Goal: Use online tool/utility: Utilize a website feature to perform a specific function

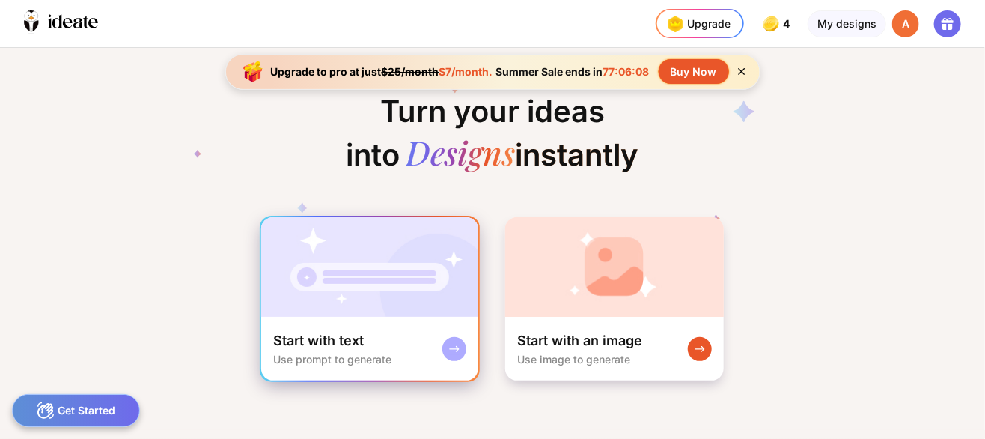
click at [333, 283] on img at bounding box center [369, 267] width 217 height 100
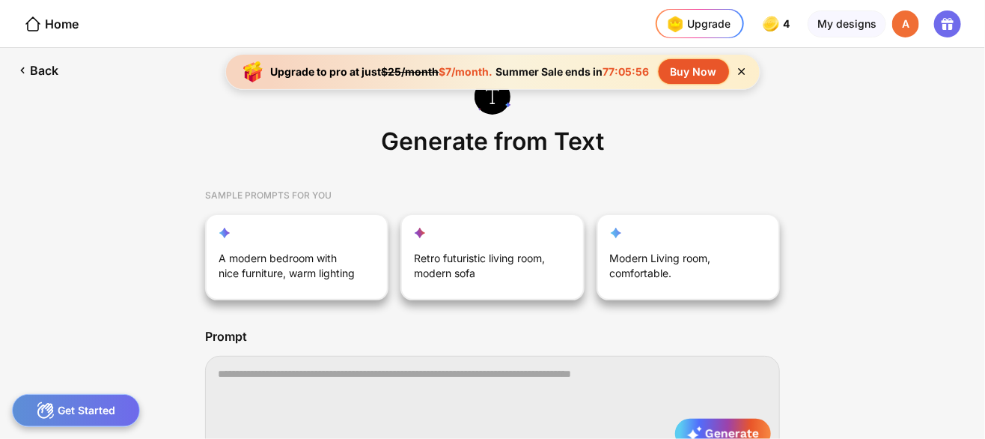
click at [218, 386] on textarea at bounding box center [492, 405] width 575 height 99
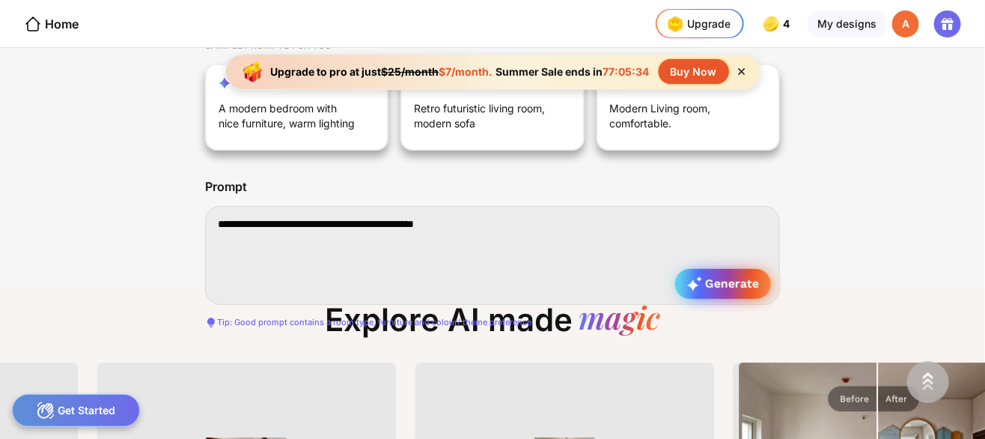
type textarea "**********"
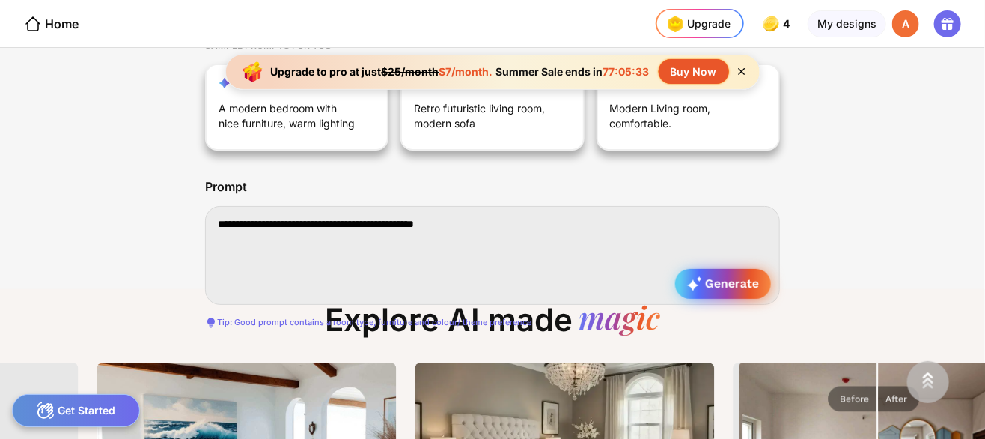
click at [732, 280] on span "Generate" at bounding box center [723, 283] width 72 height 15
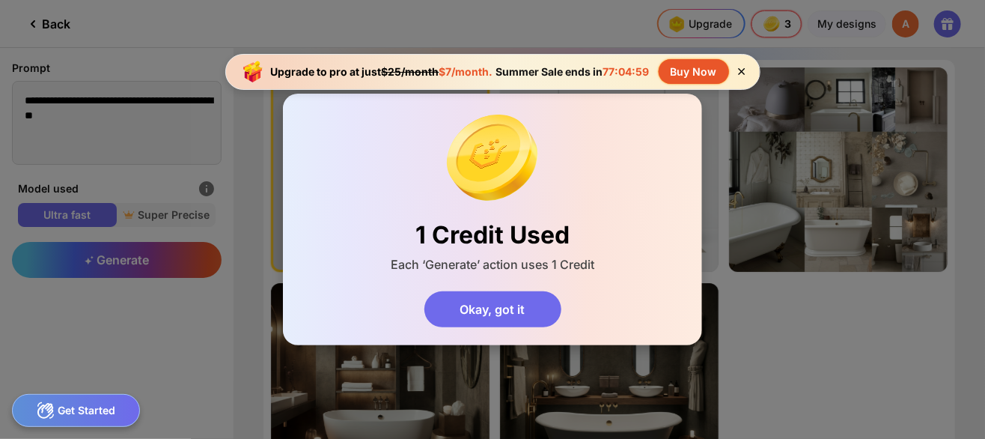
click at [841, 312] on div "1 Credit Used Each ‘Generate’ action uses 1 Credit Okay, got it" at bounding box center [492, 219] width 985 height 439
click at [519, 308] on div "Okay, got it" at bounding box center [492, 309] width 137 height 36
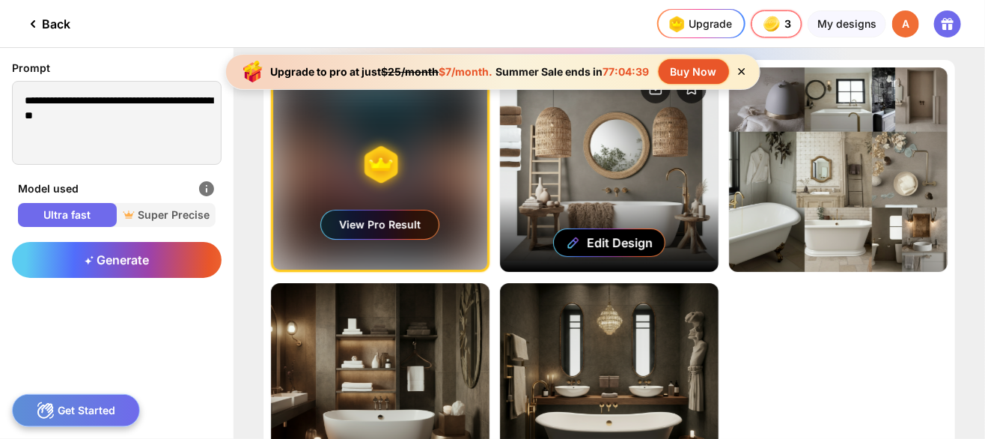
click at [612, 186] on div "Edit Design" at bounding box center [609, 169] width 219 height 204
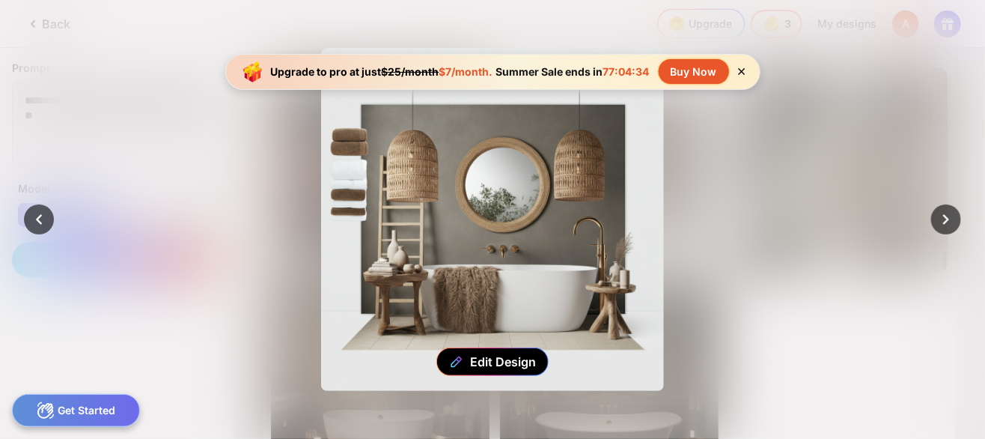
click at [552, 302] on div "Edit Design" at bounding box center [492, 219] width 343 height 343
click at [527, 209] on div "Edit Design" at bounding box center [492, 219] width 343 height 343
click at [587, 174] on div "Edit Design" at bounding box center [492, 219] width 343 height 343
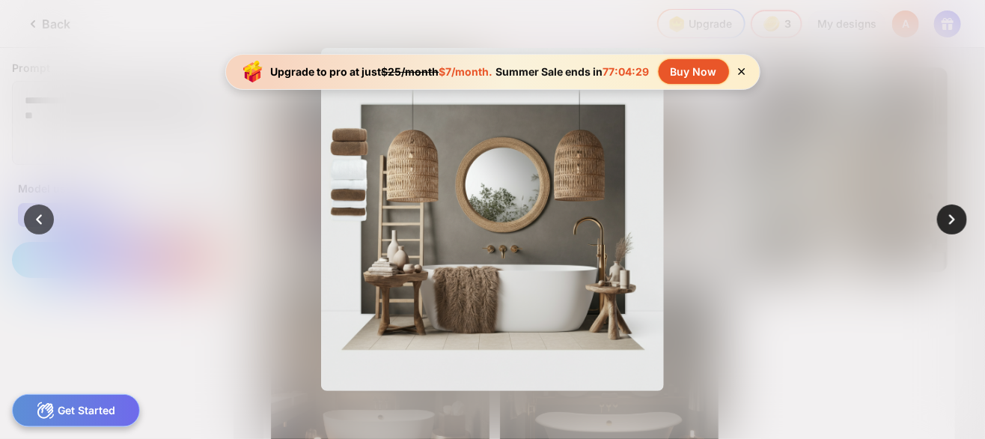
click at [939, 222] on div at bounding box center [952, 219] width 30 height 30
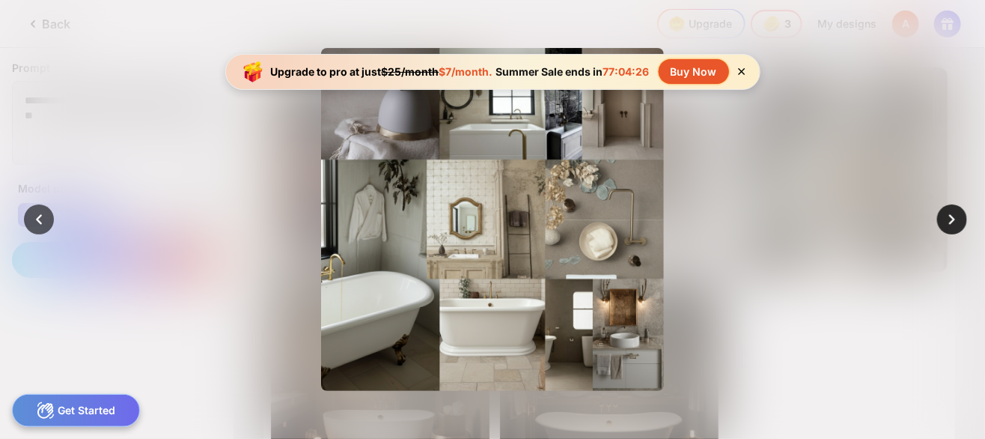
click at [951, 219] on icon at bounding box center [952, 219] width 21 height 21
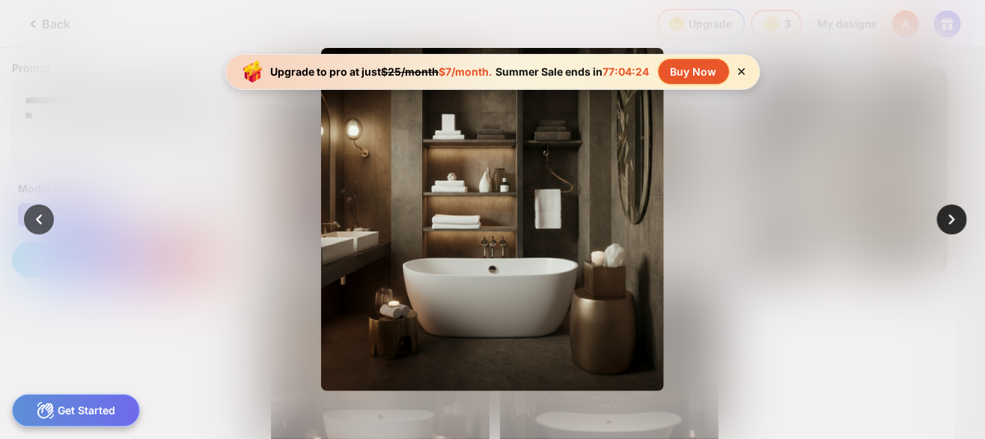
click at [951, 219] on icon at bounding box center [952, 219] width 21 height 21
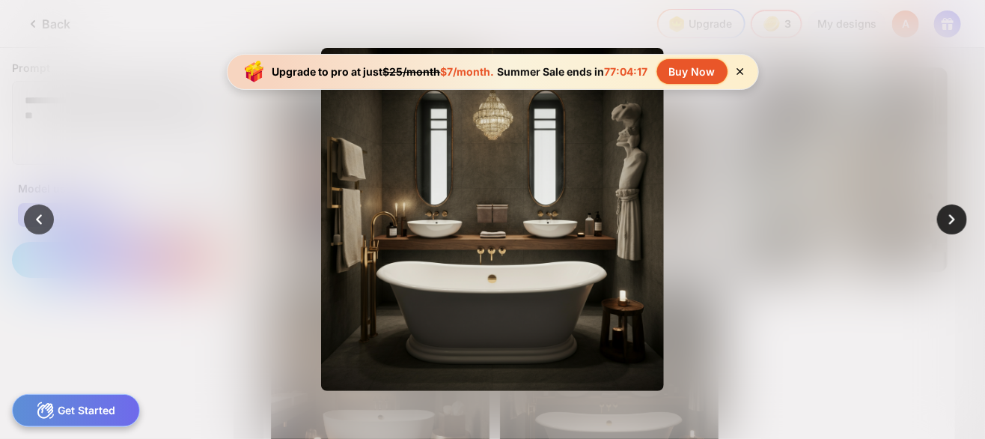
click at [951, 219] on icon at bounding box center [952, 219] width 21 height 21
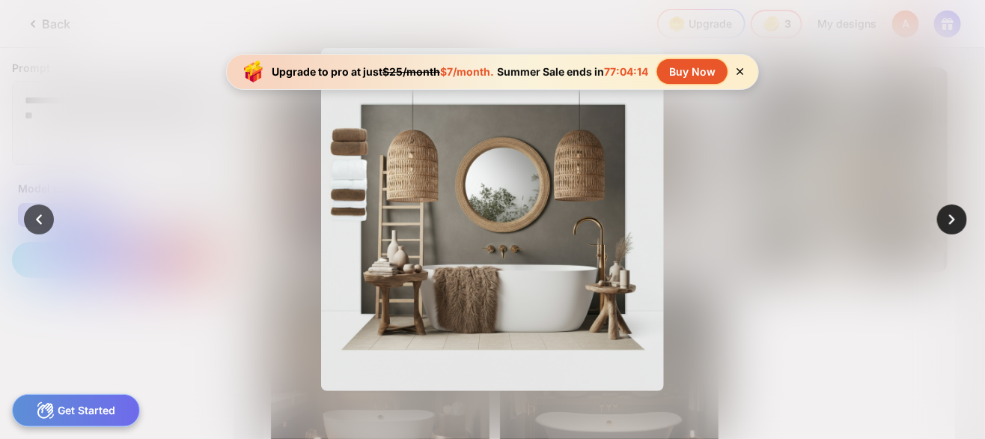
click at [951, 219] on icon at bounding box center [952, 219] width 21 height 21
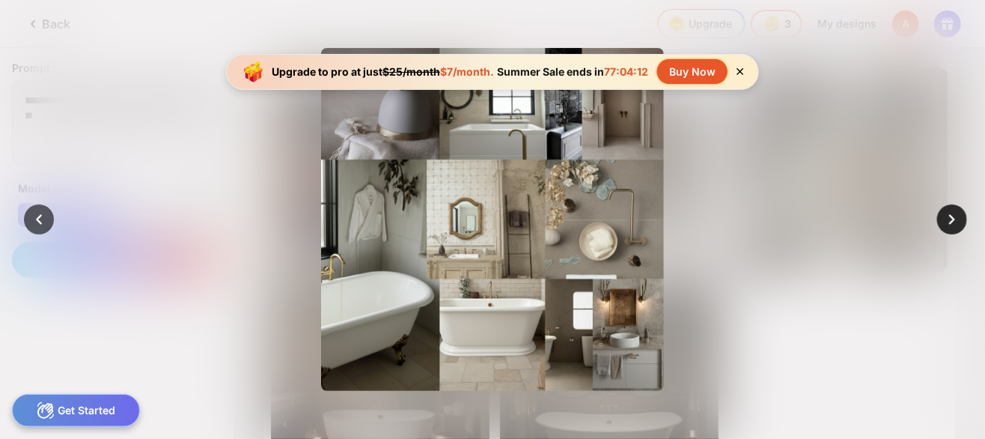
click at [951, 219] on icon at bounding box center [952, 219] width 21 height 21
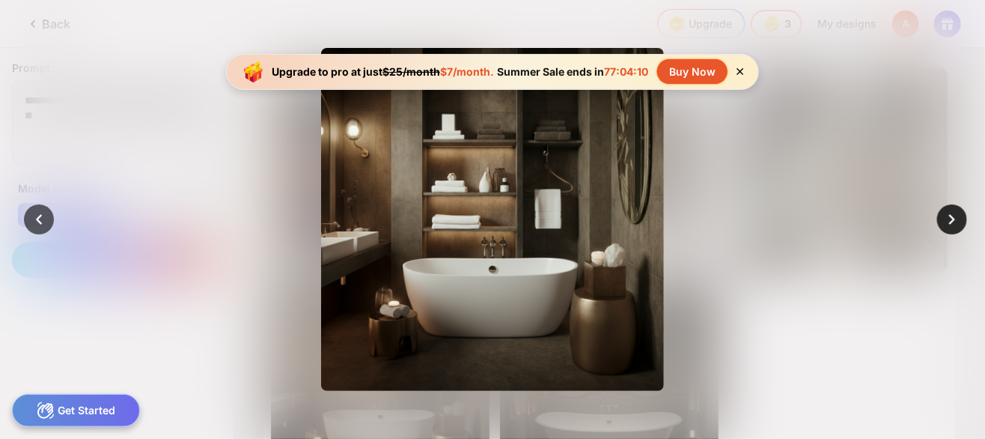
click at [951, 219] on icon at bounding box center [952, 219] width 21 height 21
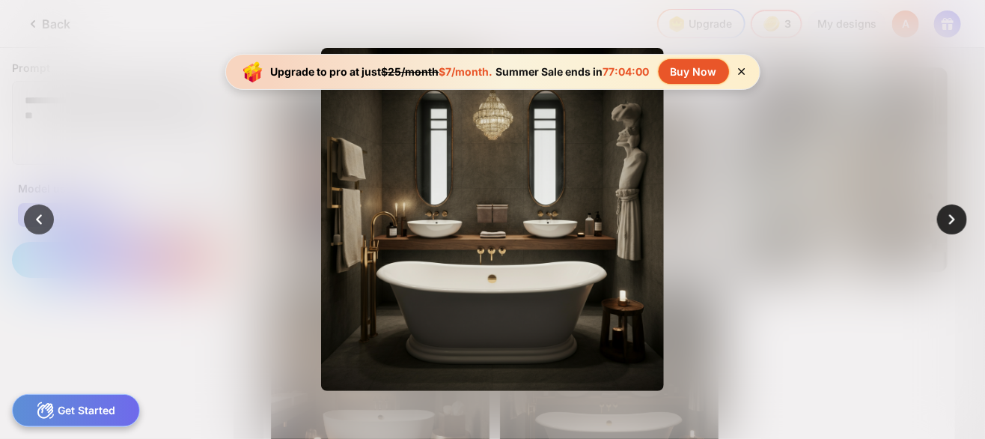
click at [951, 219] on icon at bounding box center [952, 219] width 21 height 21
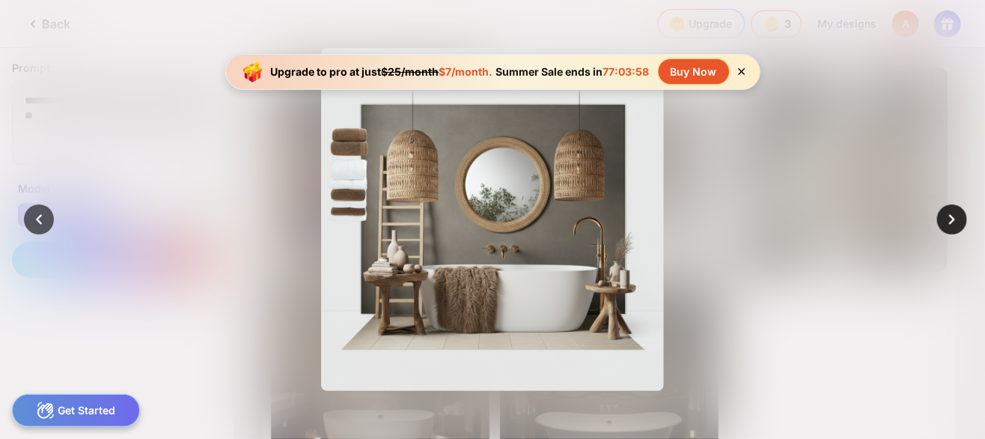
click at [951, 219] on icon at bounding box center [952, 219] width 21 height 21
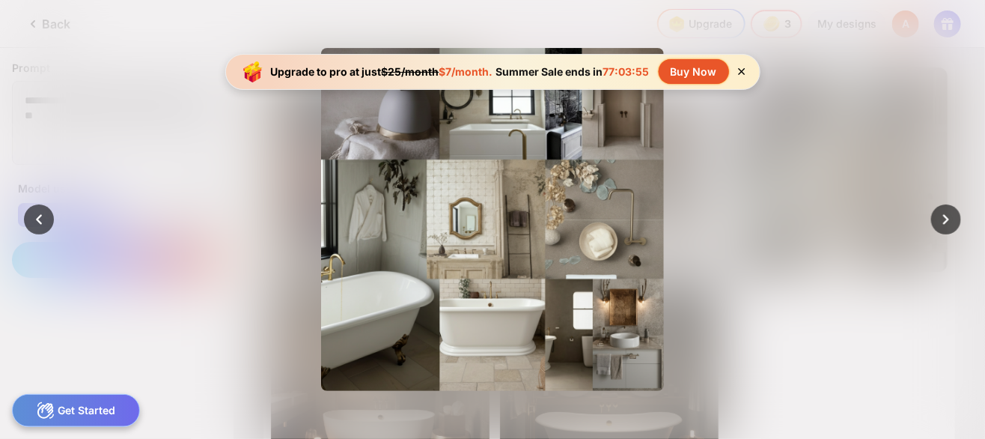
click at [746, 70] on icon at bounding box center [741, 71] width 13 height 13
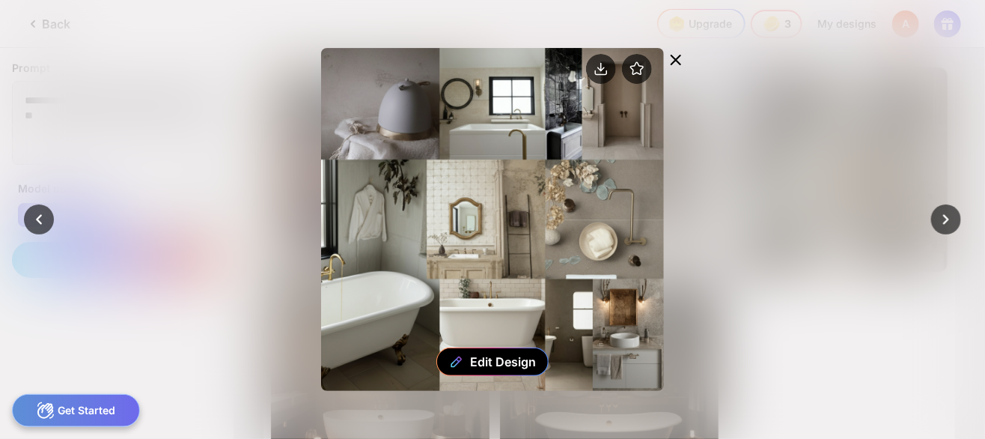
click at [681, 60] on icon at bounding box center [676, 60] width 18 height 18
